Goal: Contribute content: Contribute content

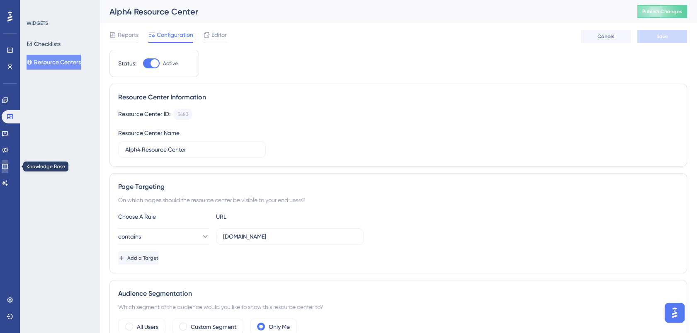
click at [7, 164] on icon at bounding box center [4, 166] width 5 height 5
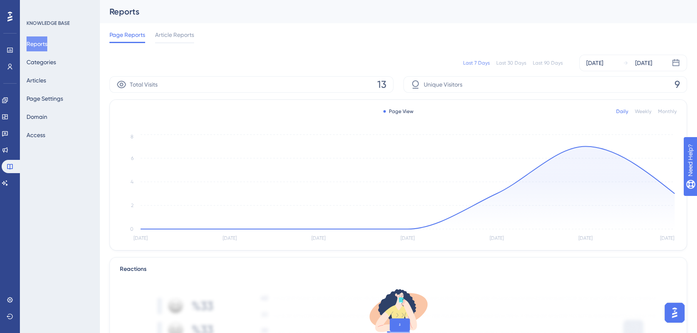
click at [506, 62] on div "Last 30 Days" at bounding box center [511, 63] width 30 height 7
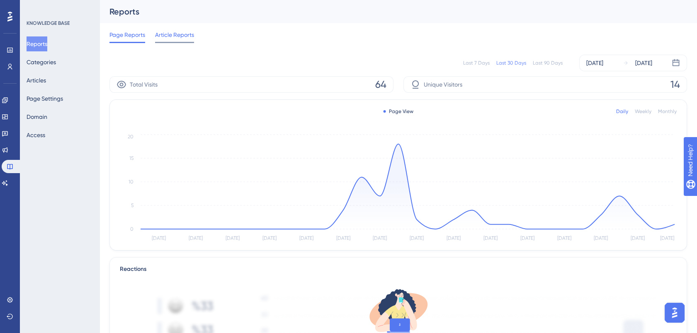
click at [170, 33] on span "Article Reports" at bounding box center [174, 35] width 39 height 10
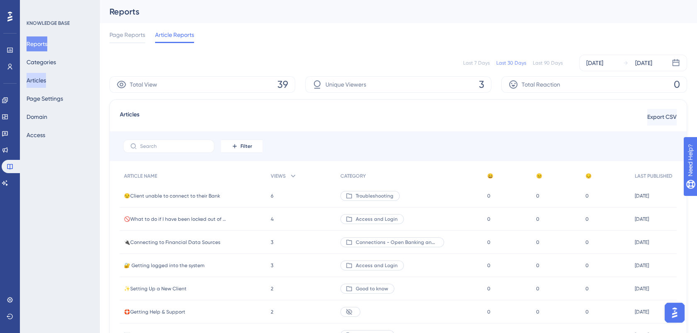
click at [43, 78] on button "Articles" at bounding box center [36, 80] width 19 height 15
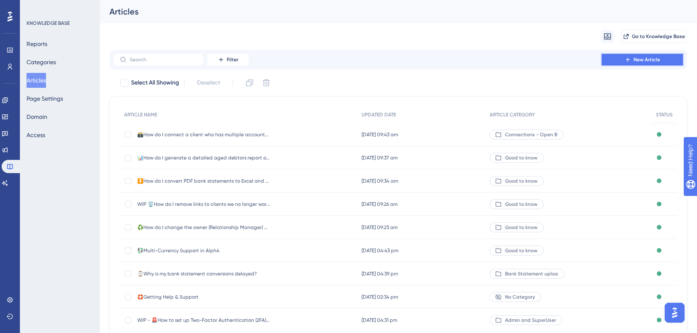
click at [646, 61] on span "New Article" at bounding box center [646, 59] width 27 height 7
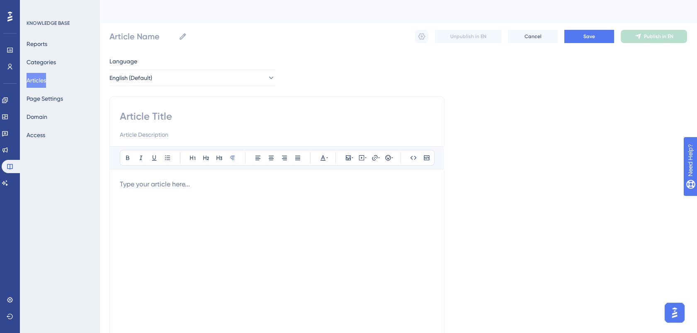
click at [160, 121] on input at bounding box center [277, 116] width 314 height 13
type input "How"
type input "How do I"
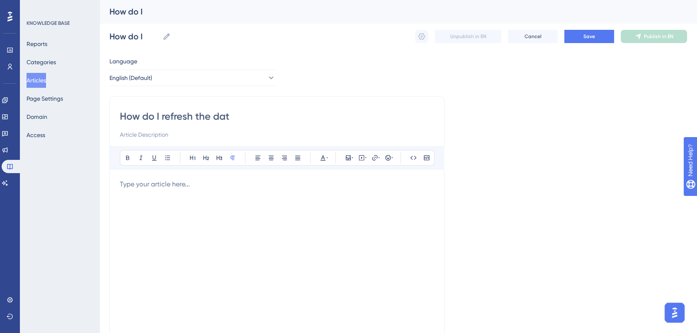
type input "How do I refresh the data"
type input "How do I refresh the data?"
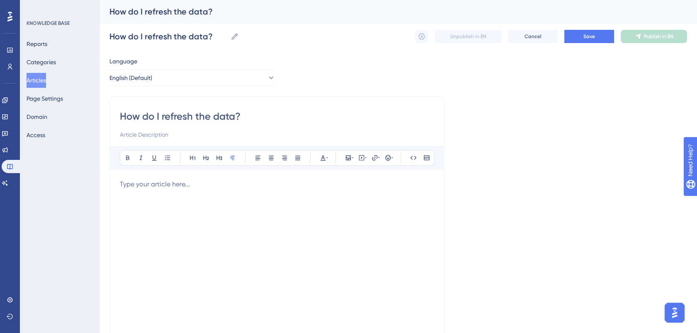
click at [176, 184] on p at bounding box center [277, 184] width 314 height 10
click at [410, 183] on p "Sometimes data on the screen is not up to date - there are various possible cau…" at bounding box center [277, 184] width 314 height 10
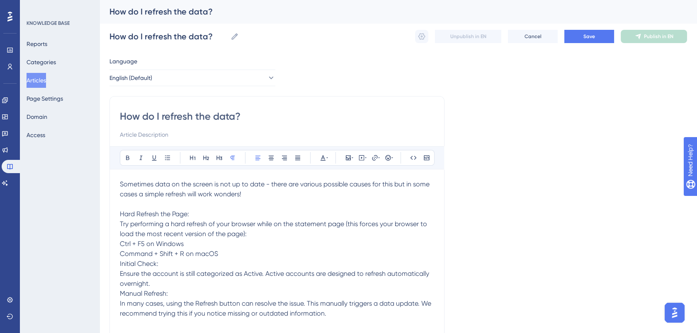
click at [124, 214] on span "Hard Refresh the Page: Try performing a hard refresh of your browser while on t…" at bounding box center [276, 263] width 313 height 107
click at [206, 159] on icon at bounding box center [206, 158] width 7 height 7
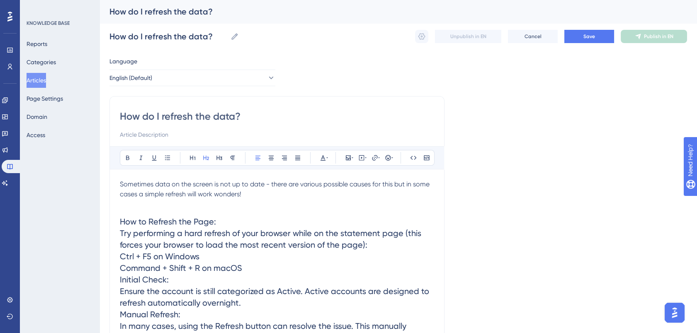
click at [225, 223] on h2 "How to Refresh the Page: Try performing a hard refresh of your browser while on…" at bounding box center [277, 285] width 314 height 153
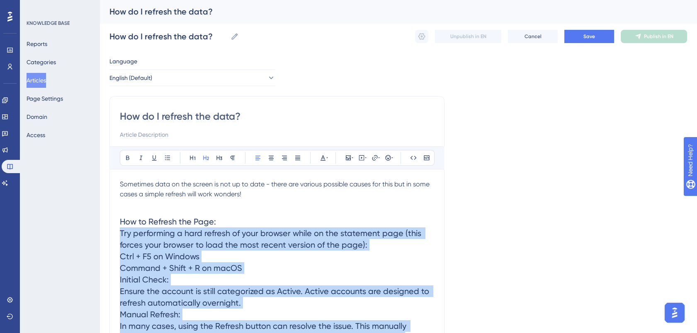
scroll to position [21, 0]
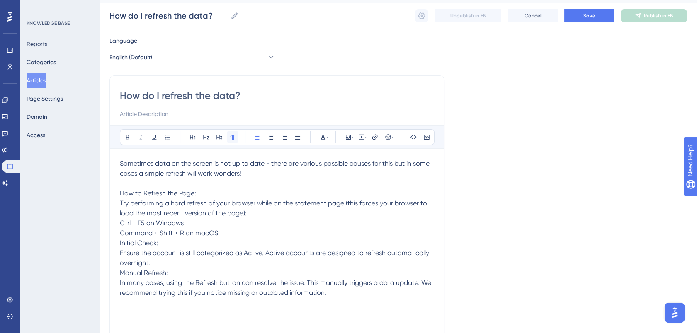
click at [233, 137] on icon at bounding box center [232, 137] width 7 height 7
click at [230, 234] on p "How to Refresh the Page: Try performing a hard refresh of your browser while on…" at bounding box center [277, 243] width 314 height 109
drag, startPoint x: 230, startPoint y: 234, endPoint x: 116, endPoint y: 226, distance: 113.8
click at [116, 226] on div "How do I refresh the data? Bold Italic Underline Bullet Point Heading 1 Heading…" at bounding box center [276, 213] width 335 height 276
click at [168, 134] on icon at bounding box center [167, 137] width 7 height 7
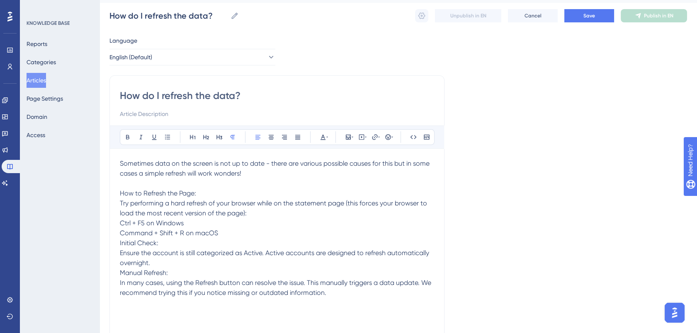
click at [252, 213] on p "How to Refresh the Page: Try performing a hard refresh of your browser while on…" at bounding box center [277, 243] width 314 height 109
click at [133, 225] on p "Ctrl + F5 on Windows Command + Shift + R on macOS Initial Check: Ensure the acc…" at bounding box center [277, 258] width 314 height 80
click at [168, 134] on icon at bounding box center [167, 137] width 7 height 7
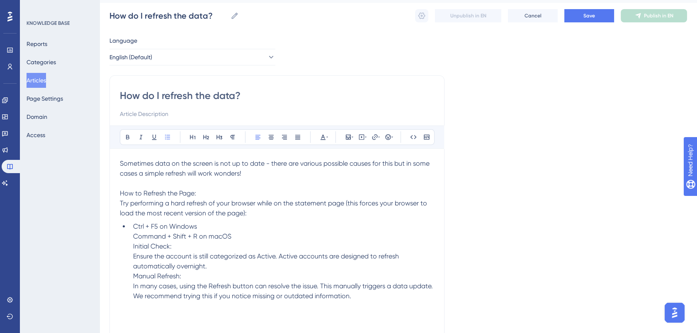
click at [133, 228] on li "Ctrl + F5 on Windows Command + Shift + R on macOS Initial Check: Ensure the acc…" at bounding box center [282, 262] width 304 height 80
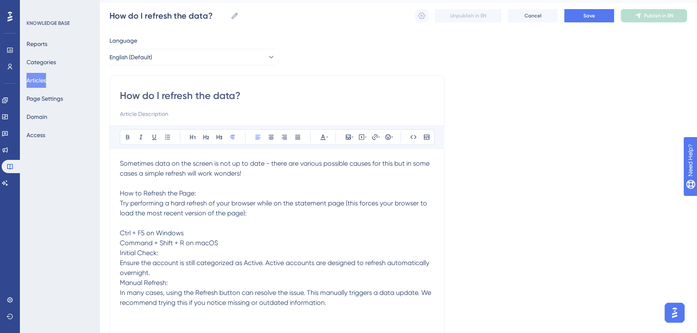
click at [202, 234] on p "Sometimes data on the screen is not up to date - there are various possible cau…" at bounding box center [277, 233] width 314 height 149
click at [165, 128] on div "Bold Italic Underline Bullet Point Heading 1 Heading 2 Heading 3 Normal Align L…" at bounding box center [277, 137] width 334 height 23
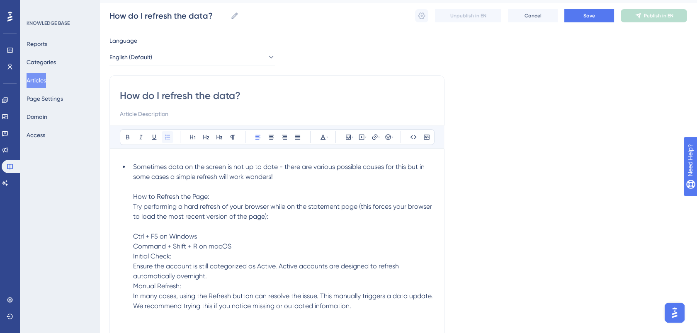
click at [166, 136] on icon at bounding box center [167, 137] width 7 height 7
click at [291, 177] on li "Sometimes data on the screen is not up to date - there are various possible cau…" at bounding box center [282, 236] width 304 height 149
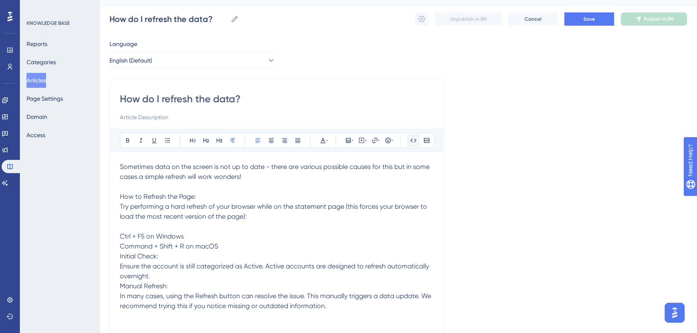
click at [414, 141] on icon at bounding box center [413, 140] width 6 height 4
click at [233, 187] on p "Sometimes data on the screen is not up to date - there are various possible cau…" at bounding box center [277, 236] width 314 height 149
click at [129, 225] on p "Sometimes data on the screen is not up to date - there are various possible cau…" at bounding box center [277, 236] width 314 height 149
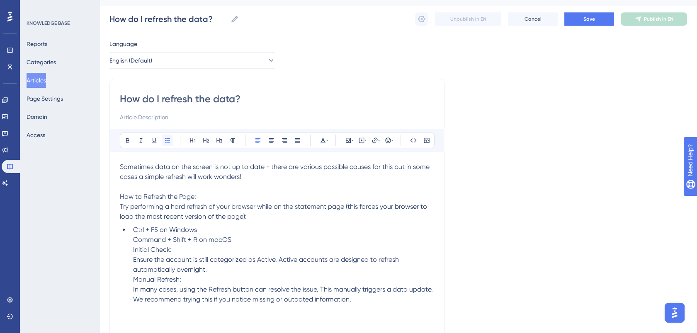
click at [165, 140] on icon at bounding box center [167, 140] width 5 height 5
click at [202, 230] on li "Ctrl + F5 on Windows Command + Shift + R on macOS Initial Check: Ensure the acc…" at bounding box center [282, 265] width 304 height 80
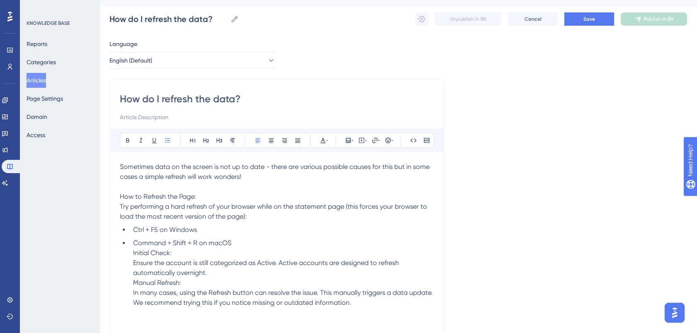
click at [251, 243] on li "Command + Shift + R on macOS Initial Check: Ensure the account is still categor…" at bounding box center [282, 273] width 304 height 70
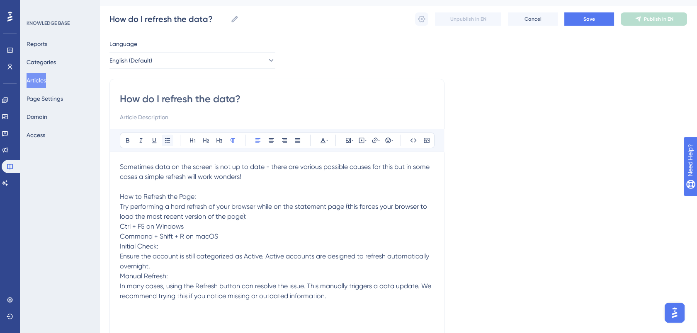
click at [166, 139] on icon at bounding box center [167, 140] width 7 height 7
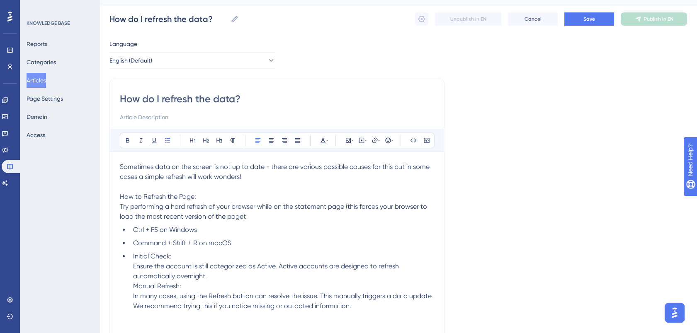
click at [138, 257] on li "Initial Check: Ensure the account is still categorized as Active. Active accoun…" at bounding box center [282, 282] width 304 height 60
click at [140, 266] on span "Initial Check: Ensure the account is still categorized as Active. Active accoun…" at bounding box center [283, 281] width 301 height 58
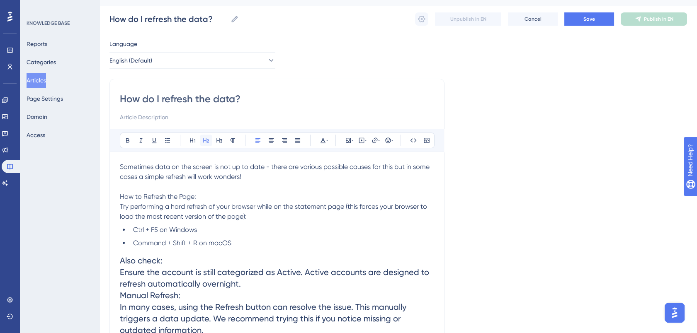
click at [204, 139] on icon at bounding box center [206, 140] width 7 height 7
click at [182, 197] on span "Sometimes data on the screen is not up to date - there are various possible cau…" at bounding box center [275, 192] width 311 height 58
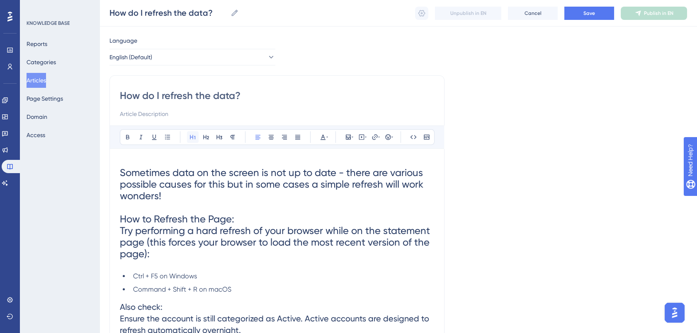
scroll to position [67, 0]
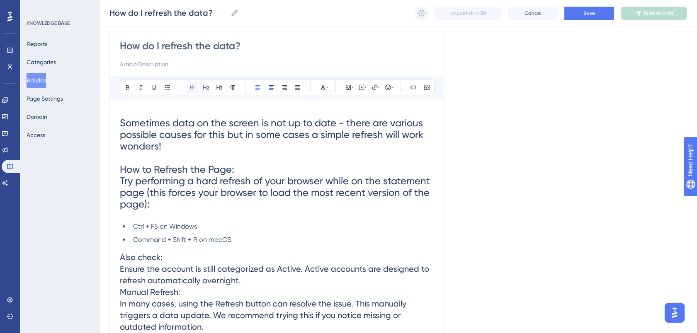
click at [191, 142] on div "Bold Italic Underline Bullet Point Heading 1 Heading 2 Heading 3 Normal Align L…" at bounding box center [277, 208] width 314 height 264
click at [183, 181] on span "Sometimes data on the screen is not up to date - there are various possible cau…" at bounding box center [276, 163] width 313 height 93
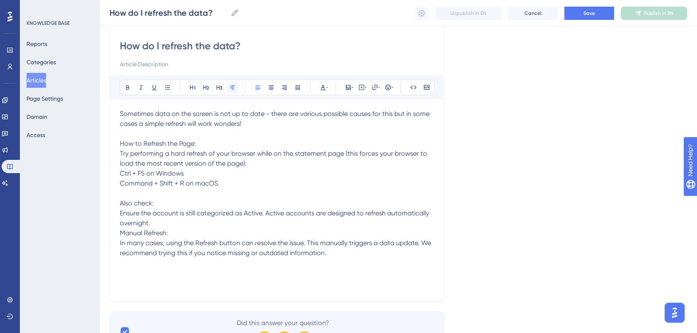
click at [235, 86] on button at bounding box center [233, 88] width 12 height 12
click at [179, 143] on span "Sometimes data on the screen is not up to date - there are various possible cau…" at bounding box center [276, 183] width 313 height 147
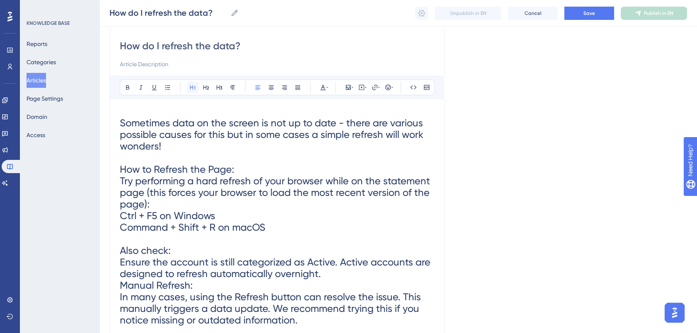
click at [191, 87] on icon at bounding box center [192, 87] width 7 height 7
click at [198, 144] on h1 "Sometimes data on the screen is not up to date - there are various possible cau…" at bounding box center [277, 221] width 314 height 225
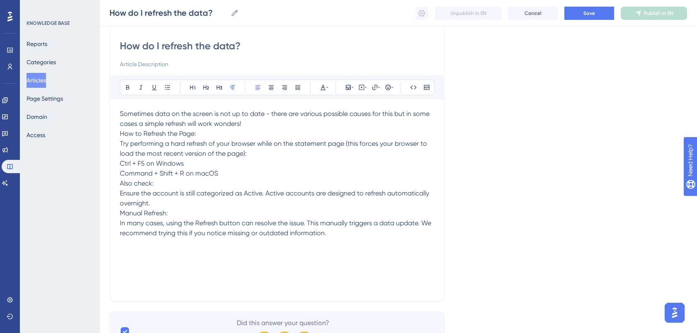
click at [154, 133] on span "How to Refresh the Page:" at bounding box center [158, 134] width 76 height 8
click at [194, 85] on icon at bounding box center [192, 87] width 7 height 7
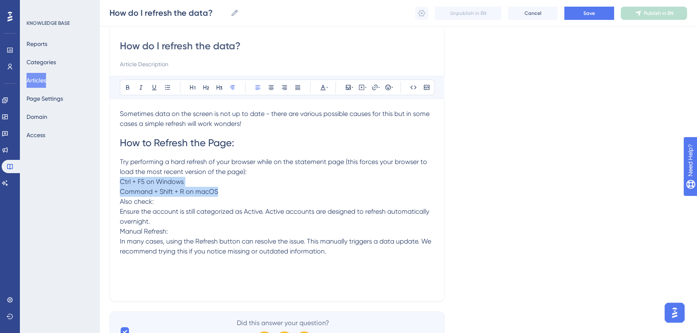
drag, startPoint x: 224, startPoint y: 194, endPoint x: 117, endPoint y: 184, distance: 106.9
click at [117, 184] on div "How do I refresh the data? Bold Italic Underline Bullet Point Heading 1 Heading…" at bounding box center [276, 164] width 335 height 276
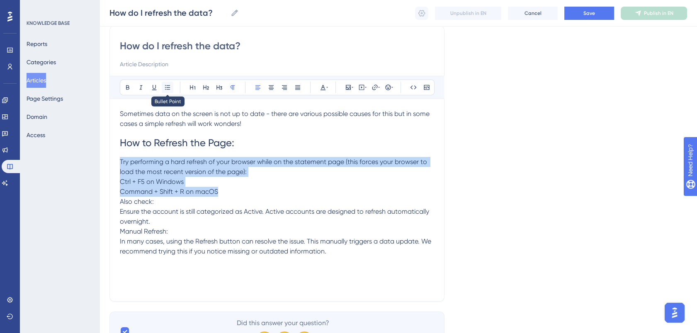
click at [170, 85] on icon at bounding box center [167, 87] width 7 height 7
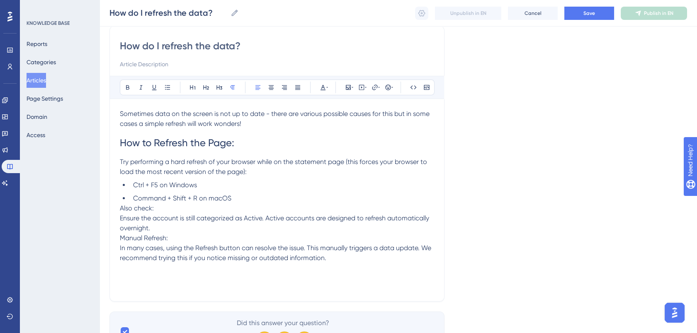
click at [137, 208] on span "Also check:" at bounding box center [137, 208] width 34 height 8
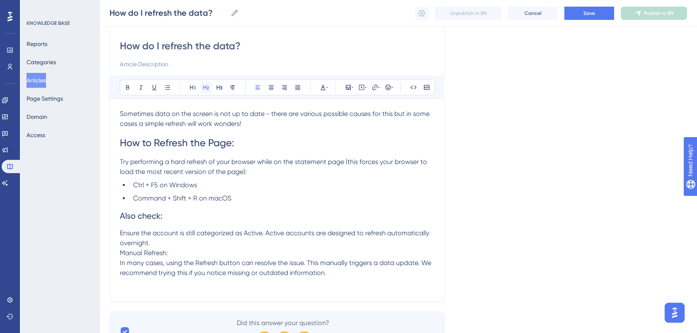
click at [206, 85] on icon at bounding box center [206, 87] width 7 height 7
click at [236, 198] on li "Command + Shift + R on macOS" at bounding box center [282, 199] width 304 height 10
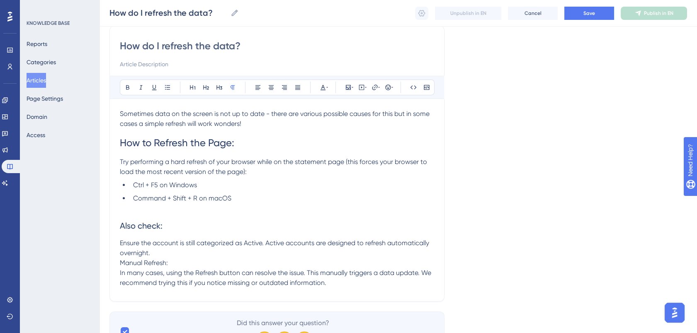
click at [149, 225] on span "Also check:" at bounding box center [141, 226] width 43 height 10
click at [263, 244] on span "Ensure the account is still categorized as Active. Active accounts are designed…" at bounding box center [275, 248] width 311 height 18
click at [120, 244] on span "Ensure the account is still categorized as Active if you want regular updates. …" at bounding box center [266, 248] width 293 height 18
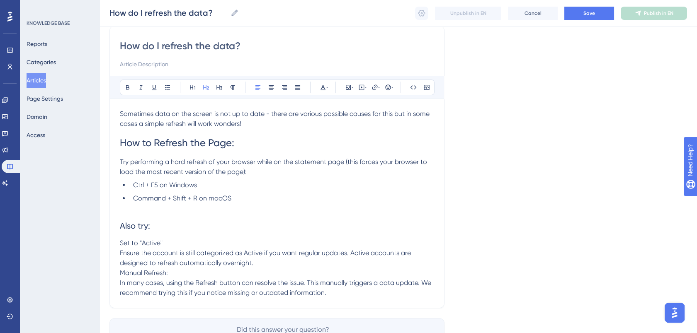
click at [140, 225] on span "Also try:" at bounding box center [135, 226] width 30 height 10
click at [138, 244] on span "Set to "Active"" at bounding box center [141, 243] width 43 height 8
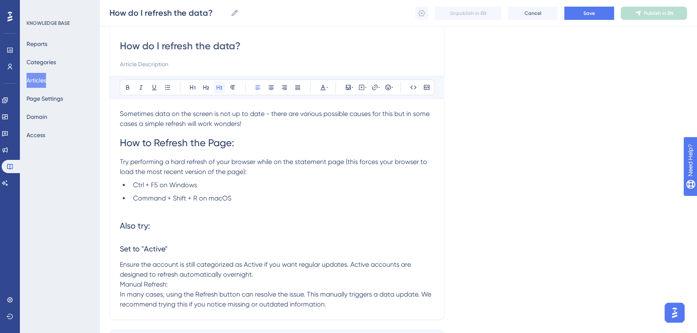
click at [221, 84] on icon at bounding box center [219, 87] width 7 height 7
click at [148, 288] on span "Manual Refresh:" at bounding box center [144, 285] width 48 height 8
click at [217, 85] on icon at bounding box center [219, 87] width 7 height 7
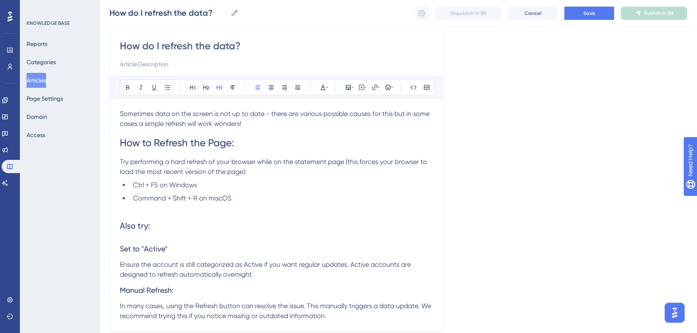
click at [173, 248] on h3 "Set to "Active"" at bounding box center [277, 249] width 314 height 22
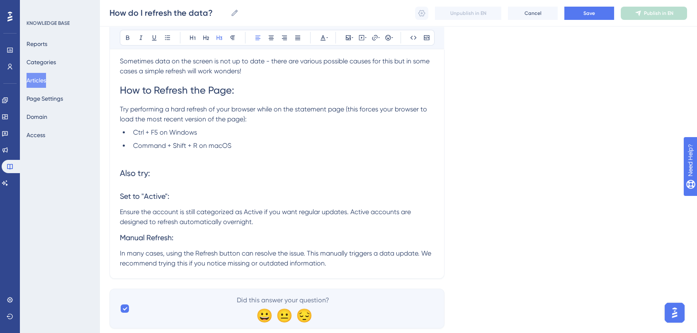
scroll to position [122, 0]
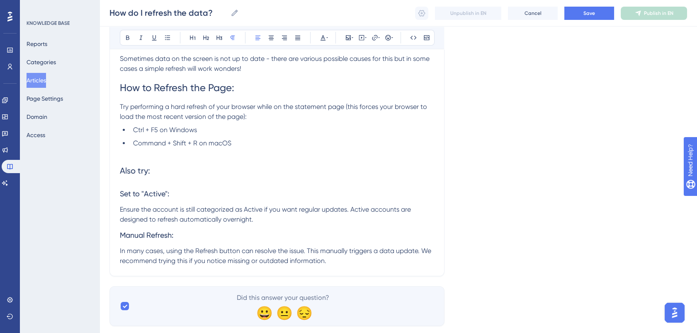
click at [339, 260] on p "In many cases, using the Refresh button can resolve the issue. This manually tr…" at bounding box center [277, 256] width 314 height 20
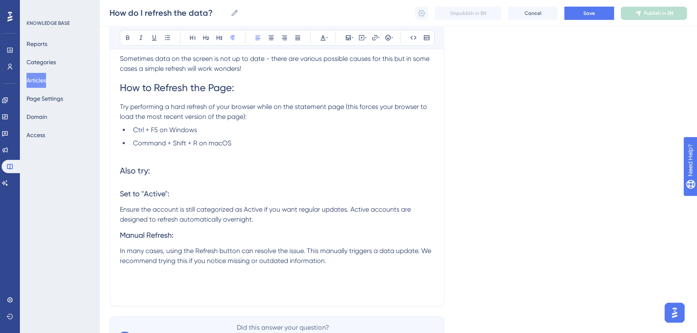
click at [241, 252] on span "In many cases, using the Refresh button can resolve the issue. This manually tr…" at bounding box center [276, 256] width 313 height 18
click at [143, 283] on p at bounding box center [277, 281] width 314 height 10
click at [594, 10] on span "Save" at bounding box center [589, 13] width 12 height 7
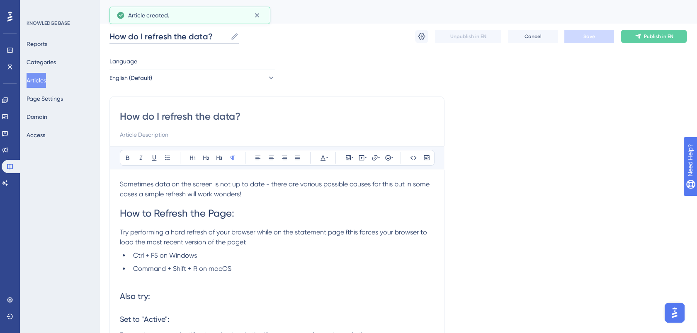
click at [112, 35] on input "How do I refresh the data?" at bounding box center [168, 37] width 118 height 12
drag, startPoint x: 109, startPoint y: 36, endPoint x: 330, endPoint y: 87, distance: 226.1
click at [330, 87] on div "Language English (Default) How do I refresh the data? Bold Italic Underline Bul…" at bounding box center [397, 268] width 577 height 425
click at [111, 35] on input "How do I refresh the data?" at bounding box center [168, 37] width 118 height 12
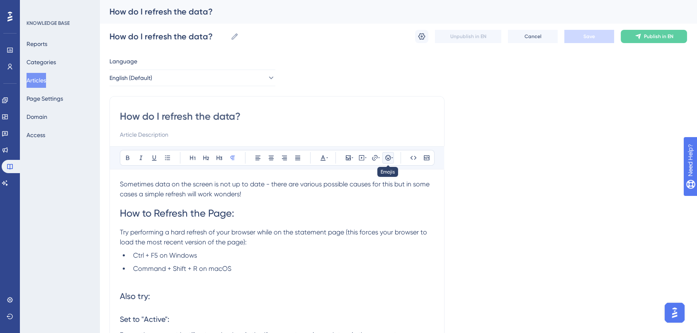
click at [388, 156] on icon at bounding box center [388, 158] width 7 height 7
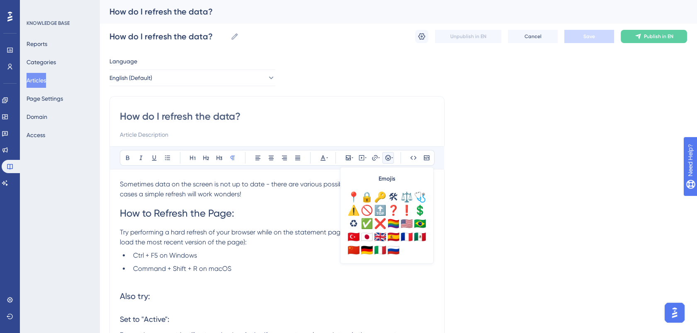
scroll to position [1, 0]
click at [354, 223] on div "♻" at bounding box center [353, 222] width 13 height 13
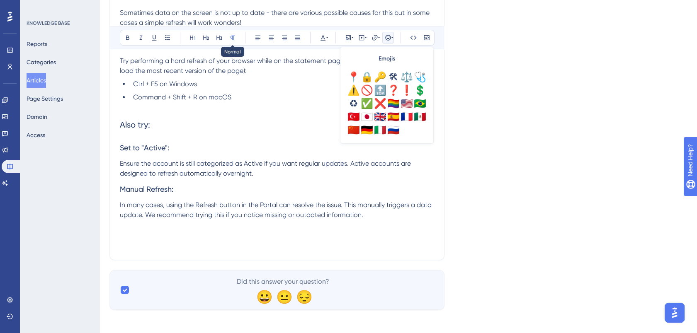
scroll to position [0, 0]
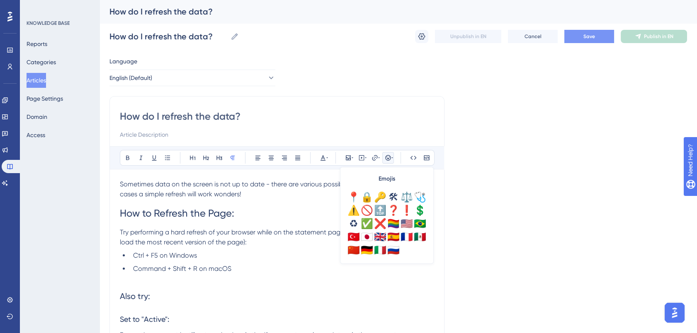
click at [120, 116] on input "How do I refresh the data?" at bounding box center [277, 116] width 314 height 13
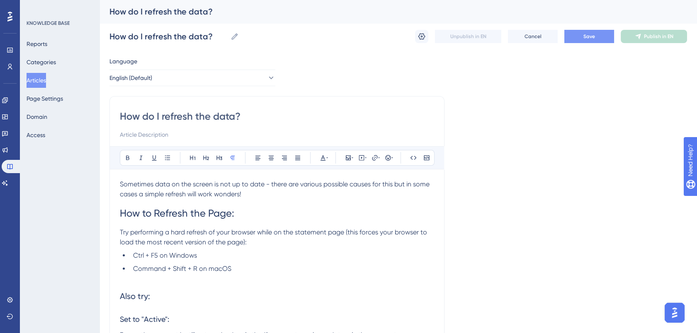
paste input "♻"
type input "♻How do I refresh the data?"
type input "♻ How do I refresh the data?"
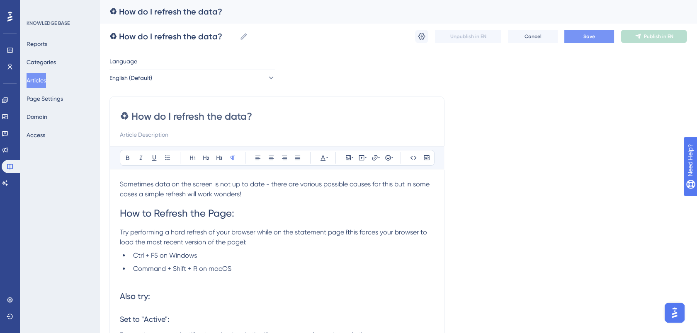
type input "♻ How do I refresh the data?"
click at [285, 235] on span "Try performing a hard refresh of your browser while on the statement page (this…" at bounding box center [274, 237] width 309 height 18
click at [590, 39] on span "Save" at bounding box center [589, 36] width 12 height 7
click at [584, 245] on div "Language English (Default) ♻ How do I refresh the data? Bold Italic Underline B…" at bounding box center [397, 268] width 577 height 425
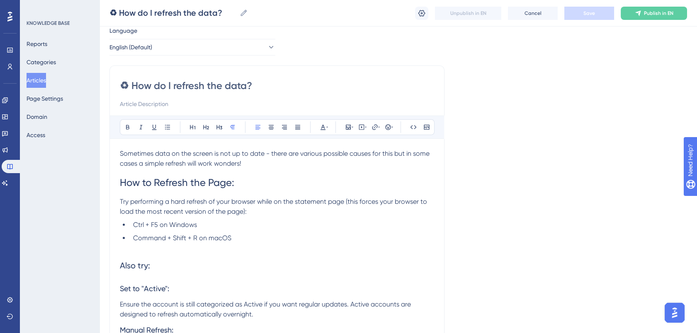
click at [567, 264] on div "Language English (Default) ♻ How do I refresh the data? Bold Italic Underline B…" at bounding box center [397, 238] width 577 height 425
